Goal: Navigation & Orientation: Find specific page/section

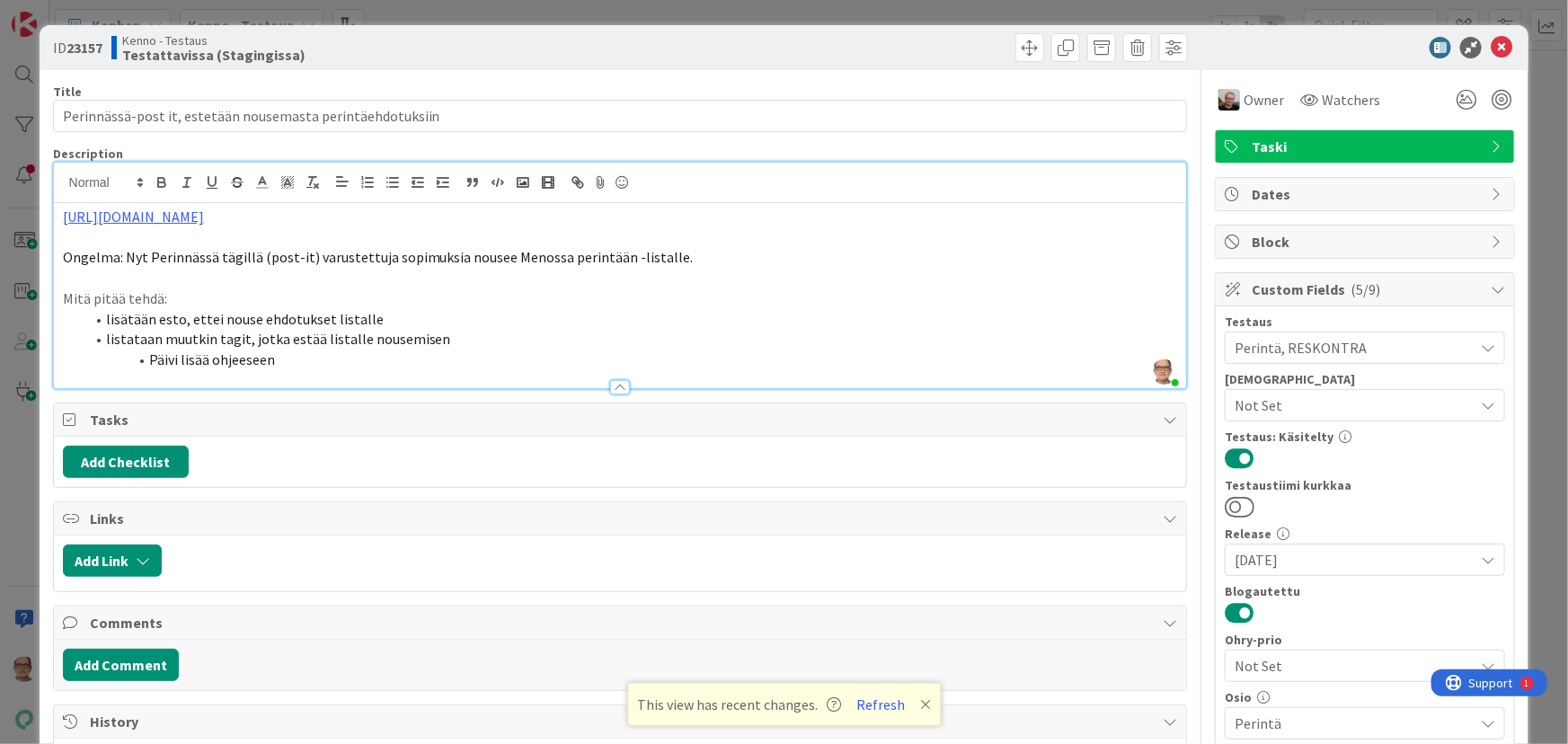
scroll to position [9428, 0]
click at [204, 217] on link "[URL][DOMAIN_NAME]" at bounding box center [133, 216] width 141 height 18
click at [201, 248] on link "[URL][DOMAIN_NAME]" at bounding box center [153, 252] width 123 height 24
click at [1492, 49] on icon at bounding box center [1502, 47] width 22 height 22
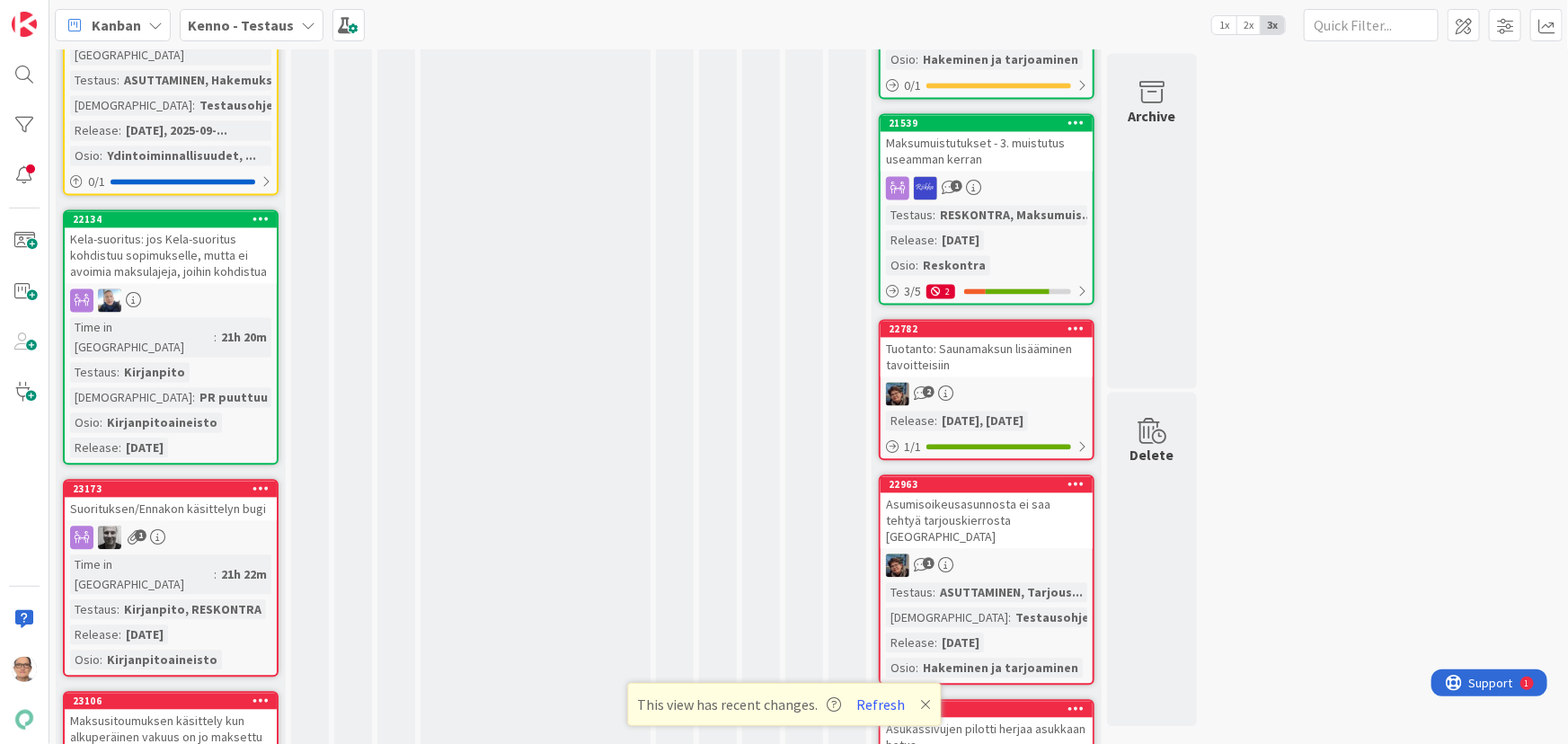
scroll to position [12286, 0]
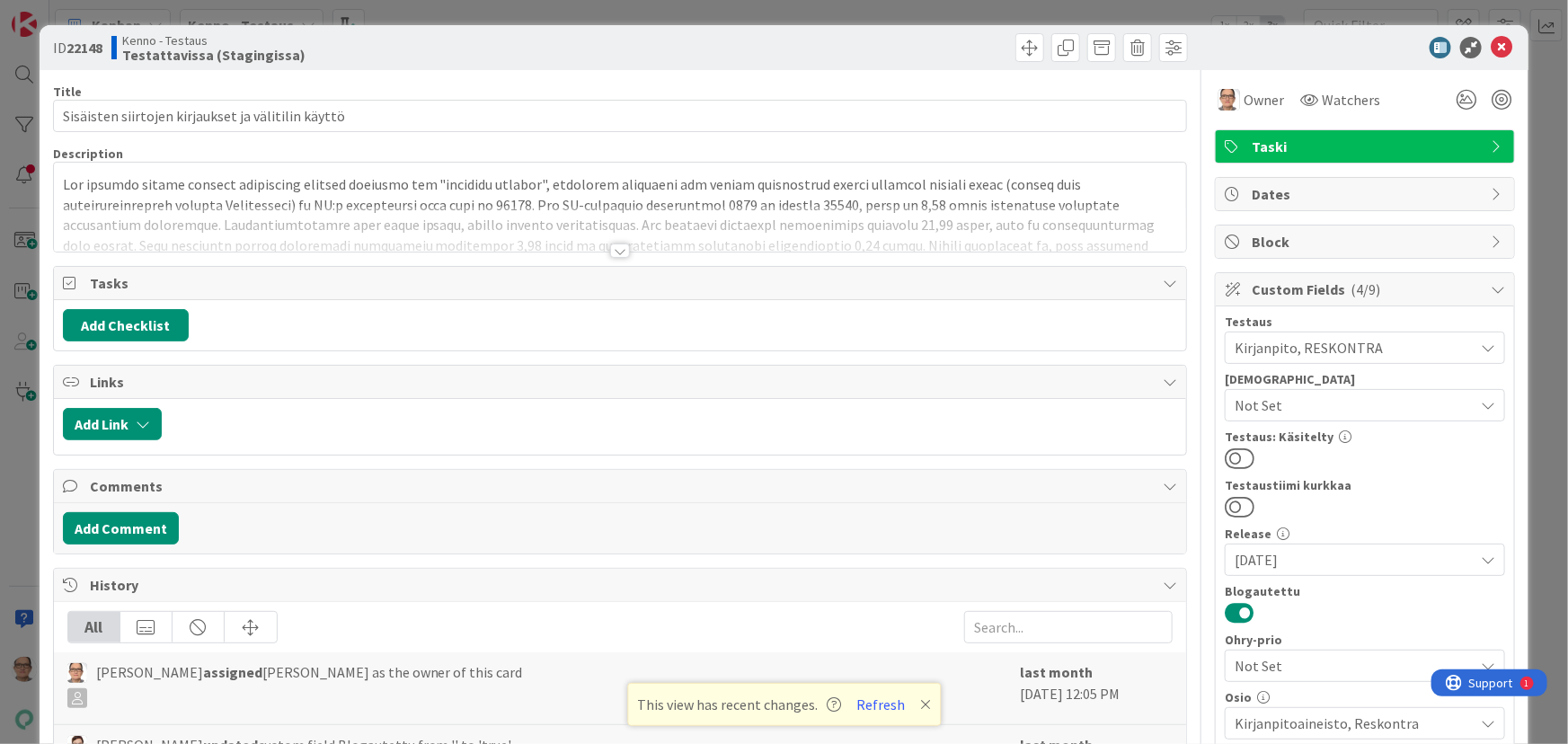
click at [612, 252] on div at bounding box center [621, 251] width 20 height 15
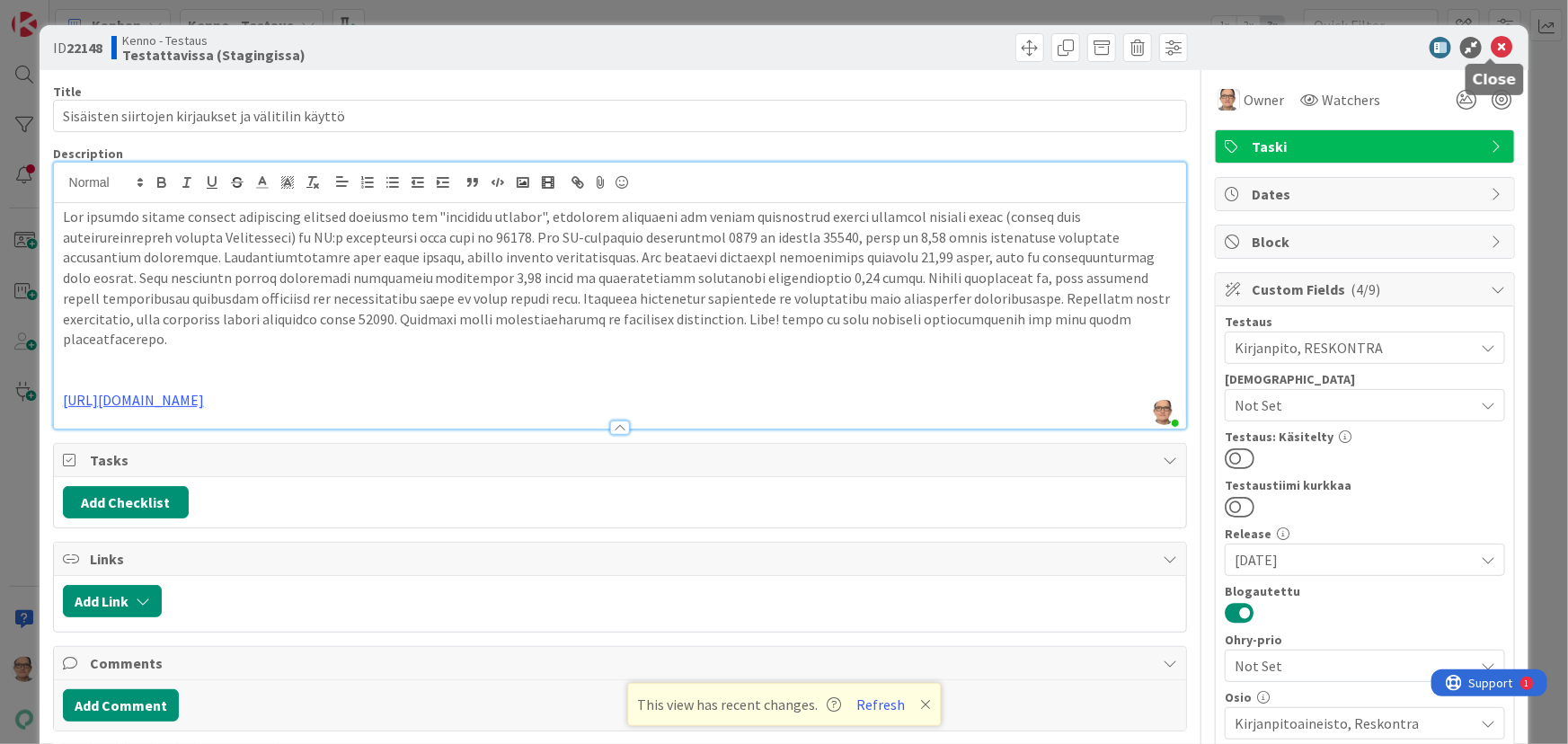
drag, startPoint x: 1486, startPoint y: 48, endPoint x: 1090, endPoint y: 715, distance: 775.7
click at [1491, 48] on icon at bounding box center [1502, 47] width 22 height 22
